Goal: Navigation & Orientation: Find specific page/section

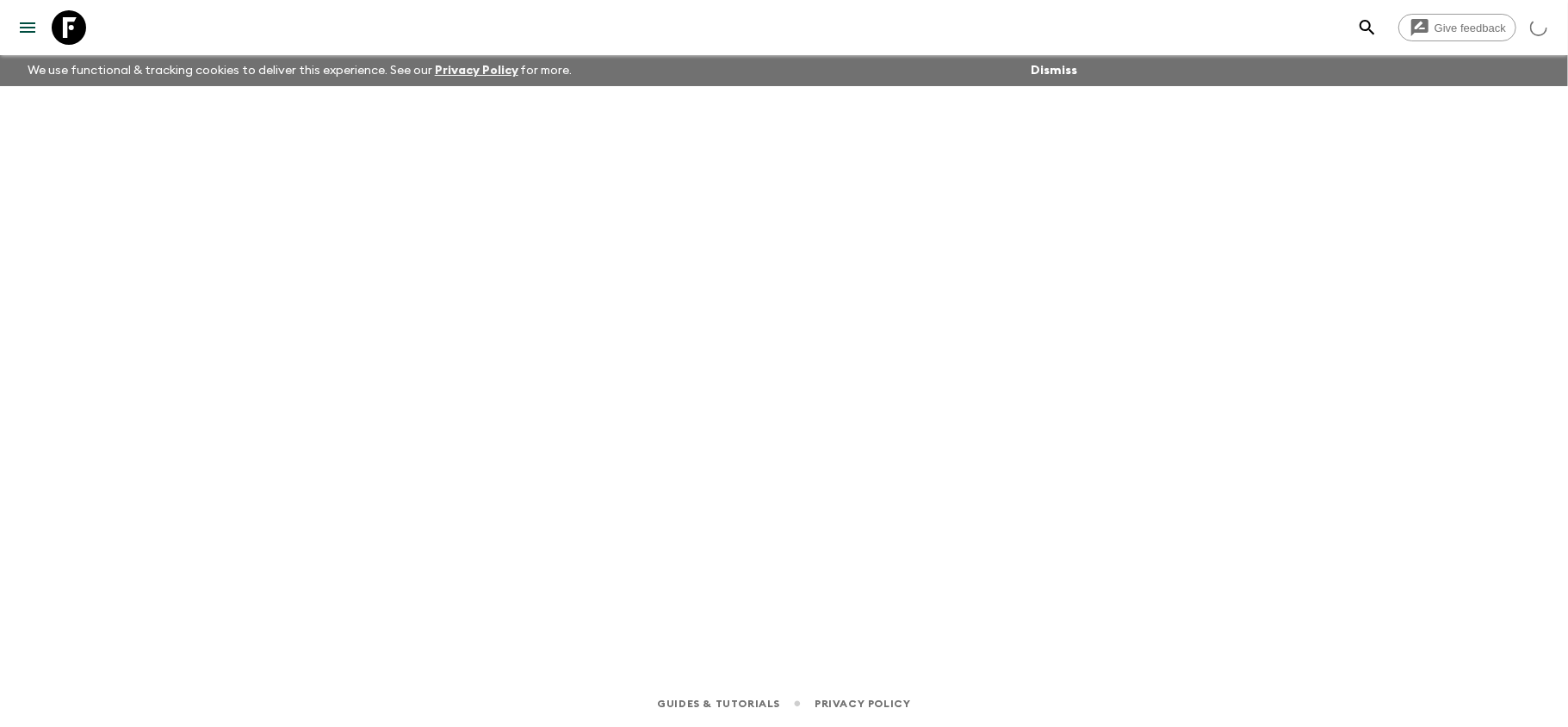
click at [63, 39] on icon at bounding box center [69, 28] width 35 height 35
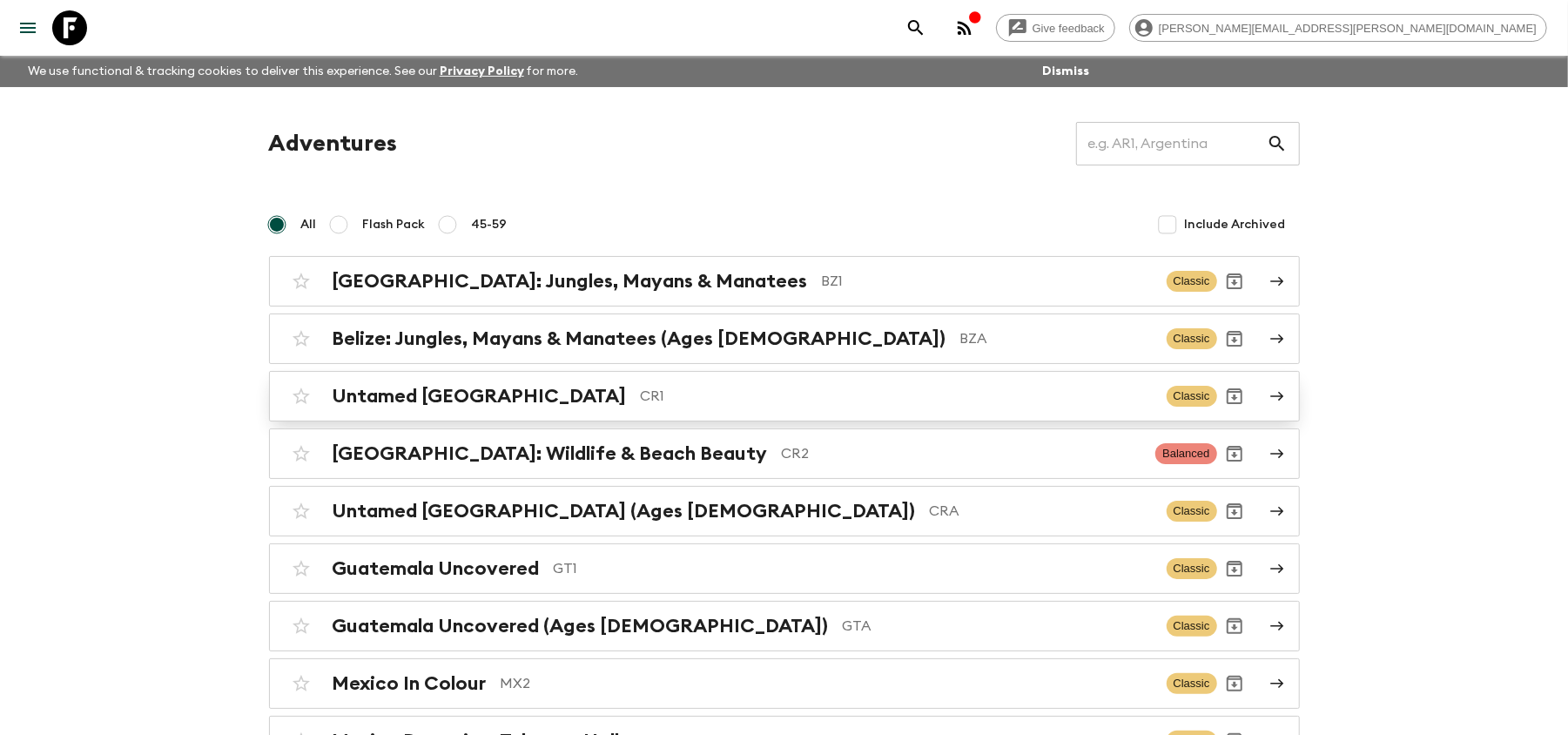
click at [722, 406] on p "CR1" at bounding box center [896, 395] width 512 height 21
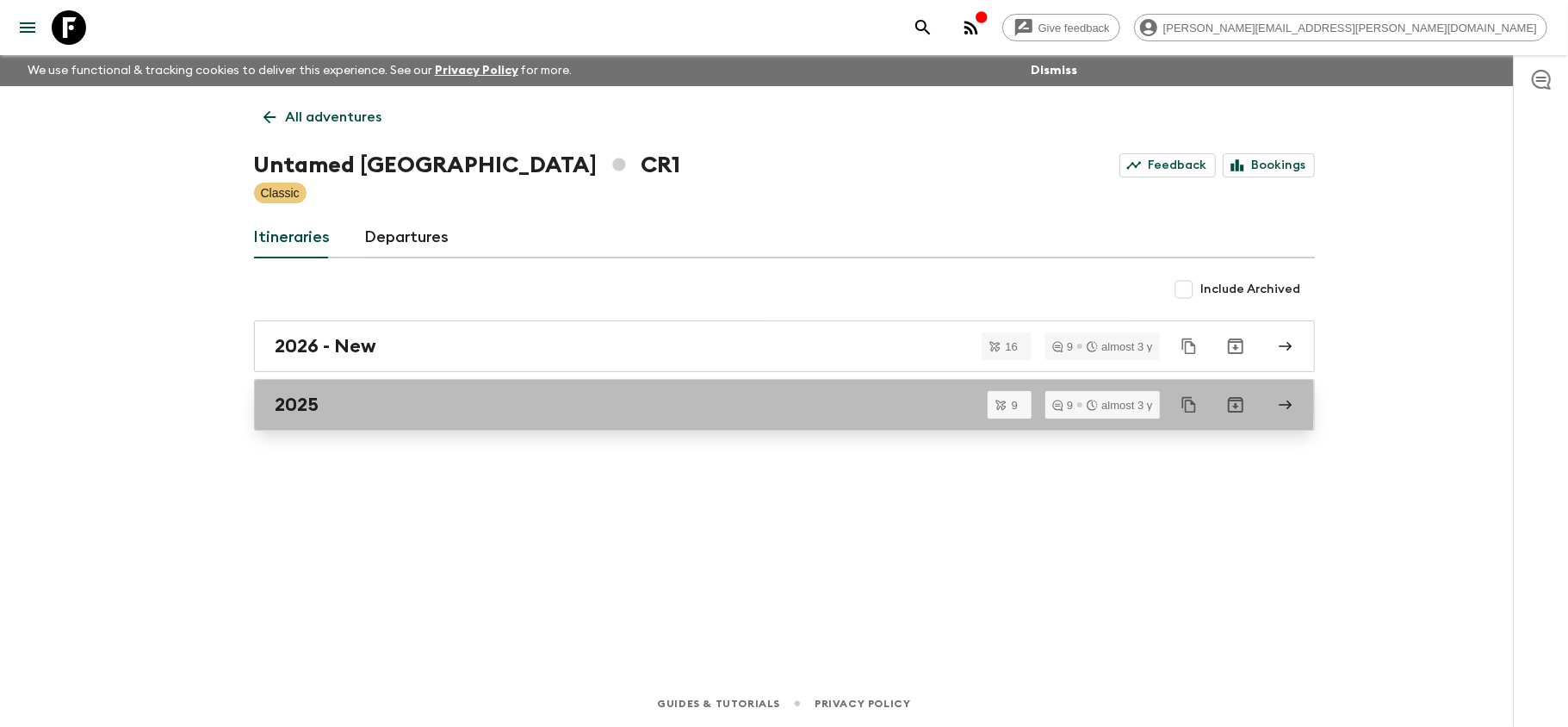
click at [715, 405] on div "2025" at bounding box center [768, 405] width 985 height 22
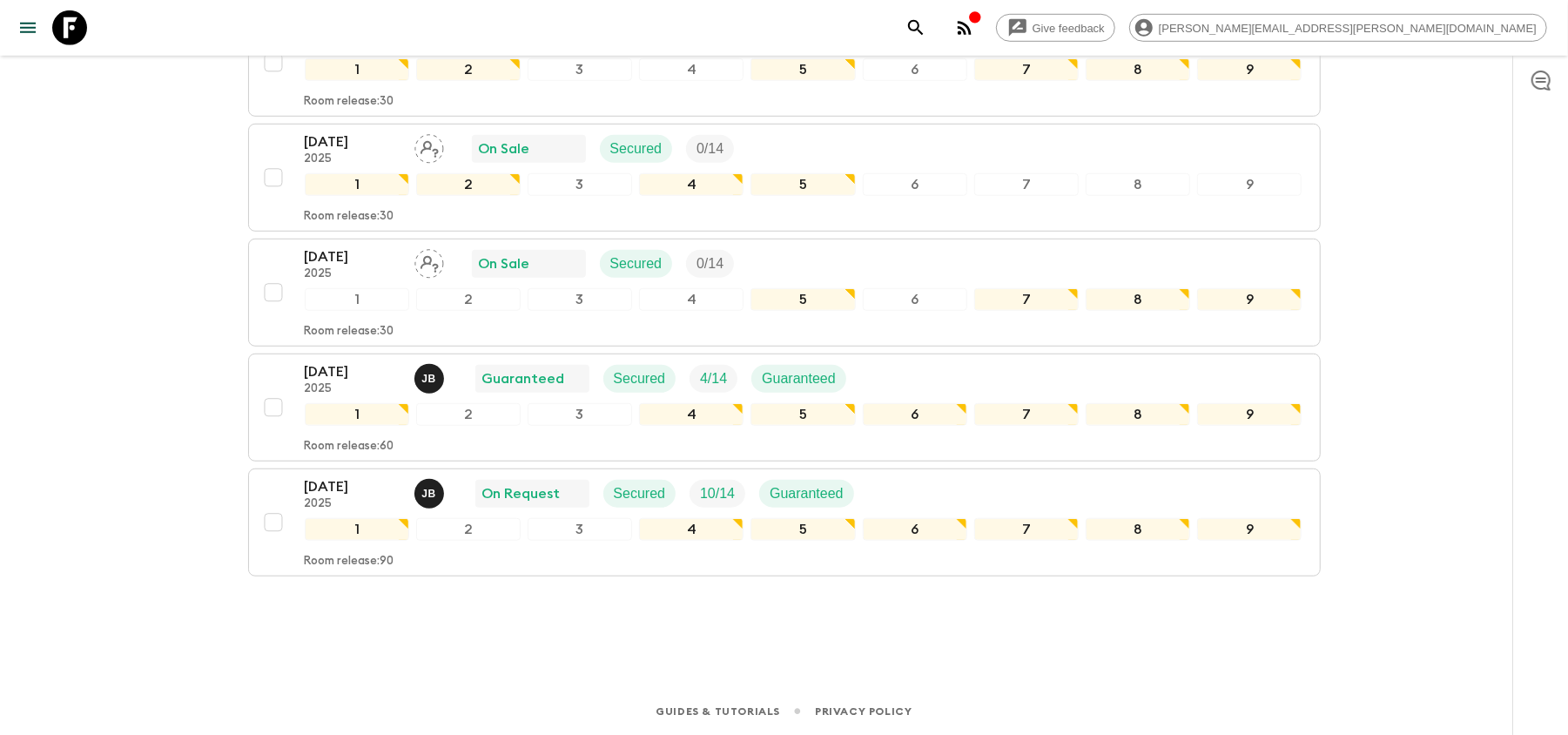
scroll to position [833, 0]
